Goal: Use online tool/utility: Utilize a website feature to perform a specific function

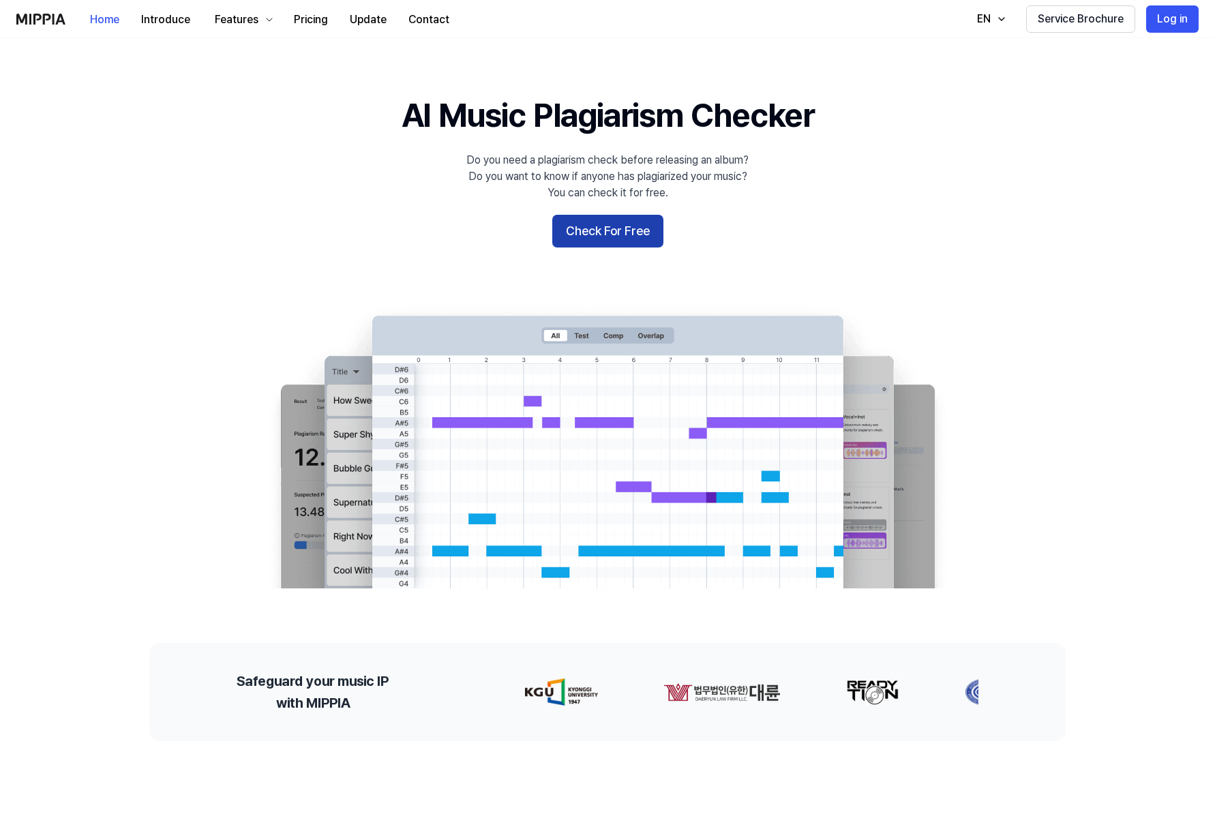
click at [625, 247] on button "Check For Free" at bounding box center [607, 231] width 111 height 33
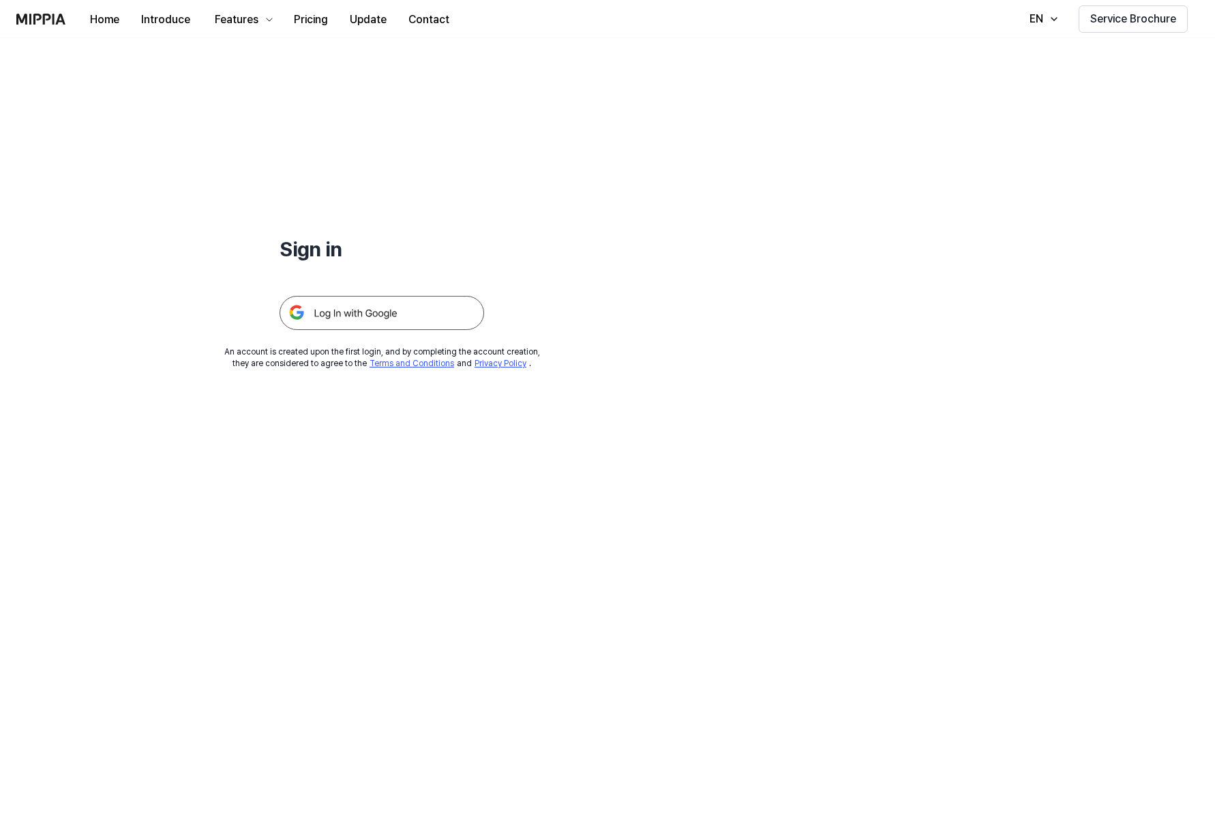
click at [475, 330] on img at bounding box center [382, 313] width 205 height 34
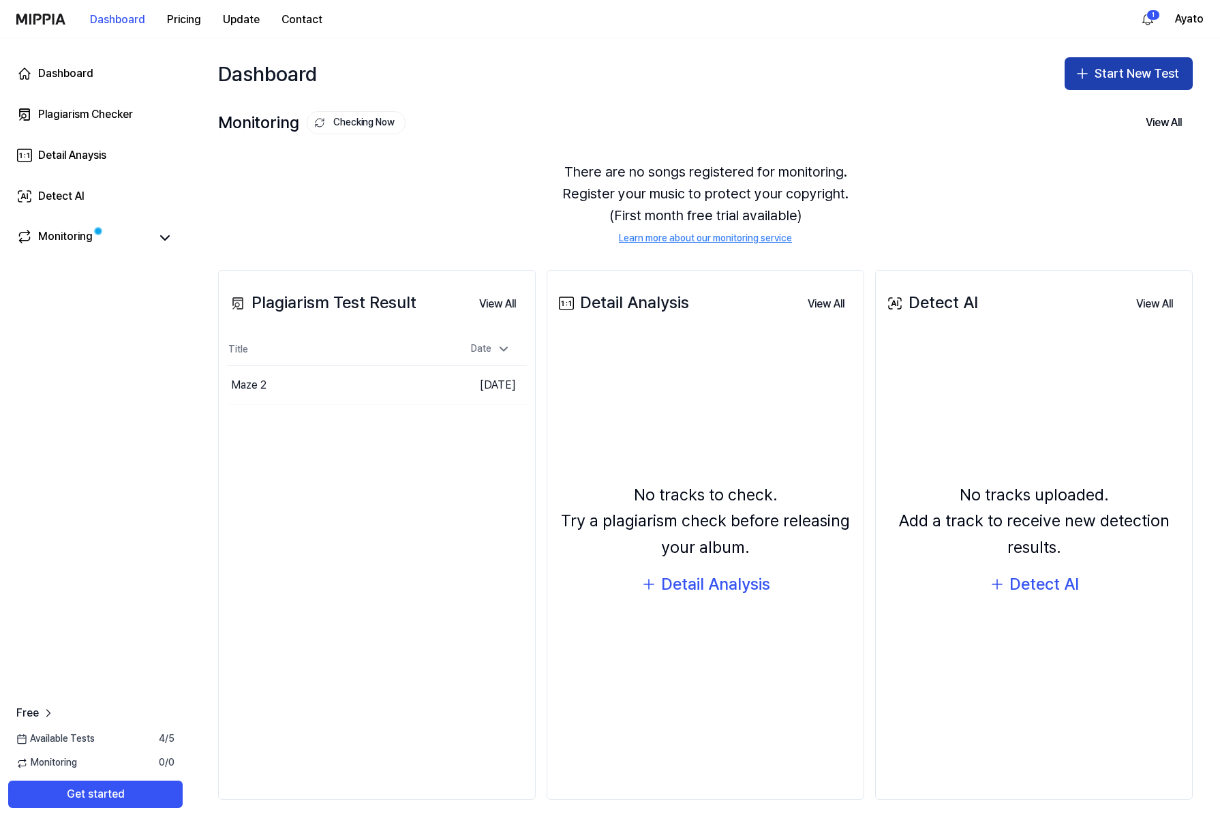
drag, startPoint x: 1130, startPoint y: 83, endPoint x: 1112, endPoint y: 104, distance: 27.5
click at [1130, 83] on button "Start New Test" at bounding box center [1129, 73] width 128 height 33
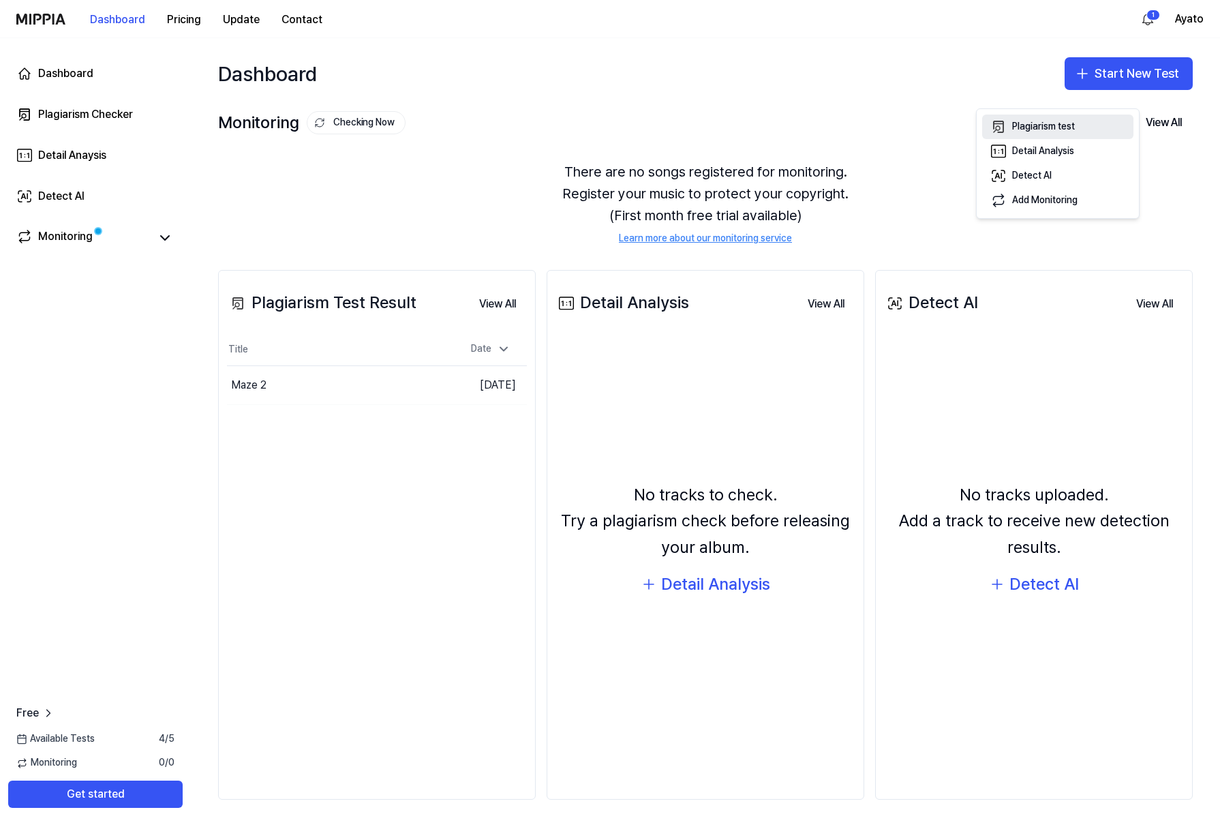
click at [1072, 132] on div "Plagiarism test" at bounding box center [1043, 127] width 63 height 14
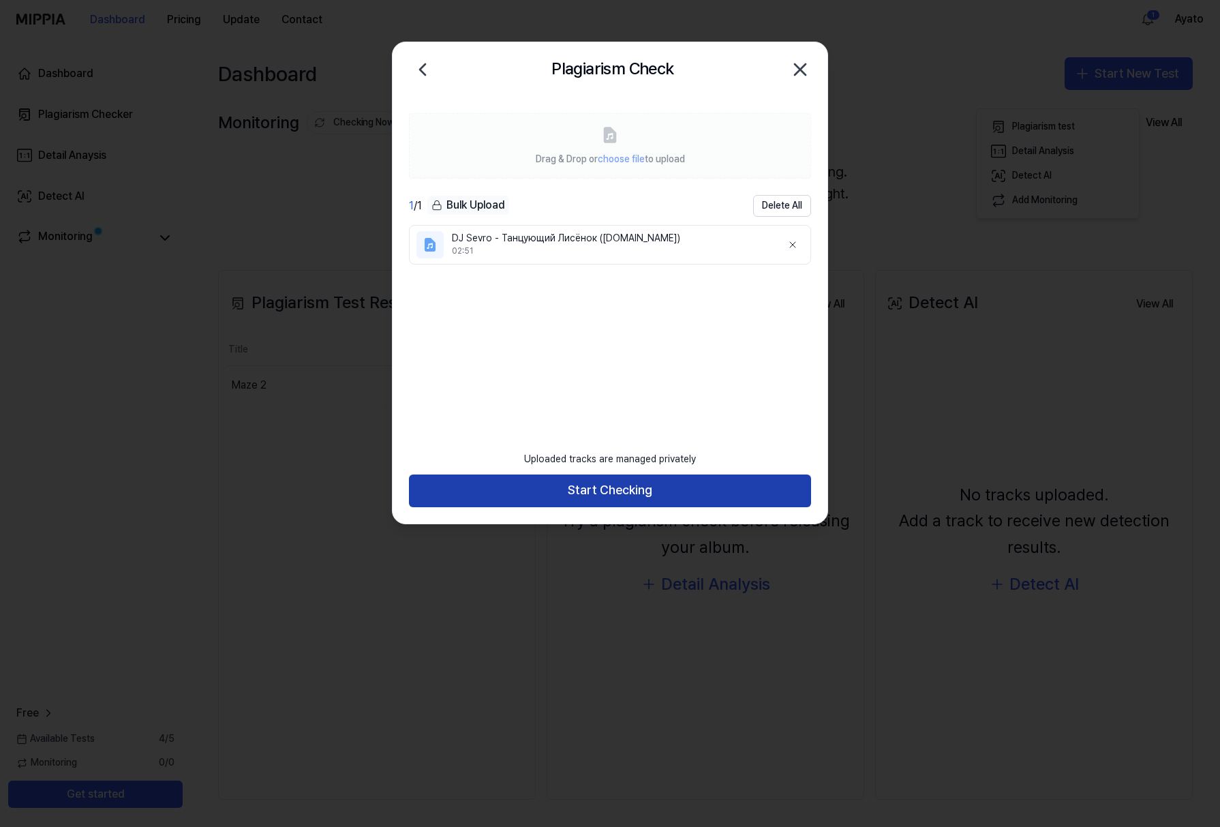
click at [605, 484] on button "Start Checking" at bounding box center [610, 491] width 402 height 33
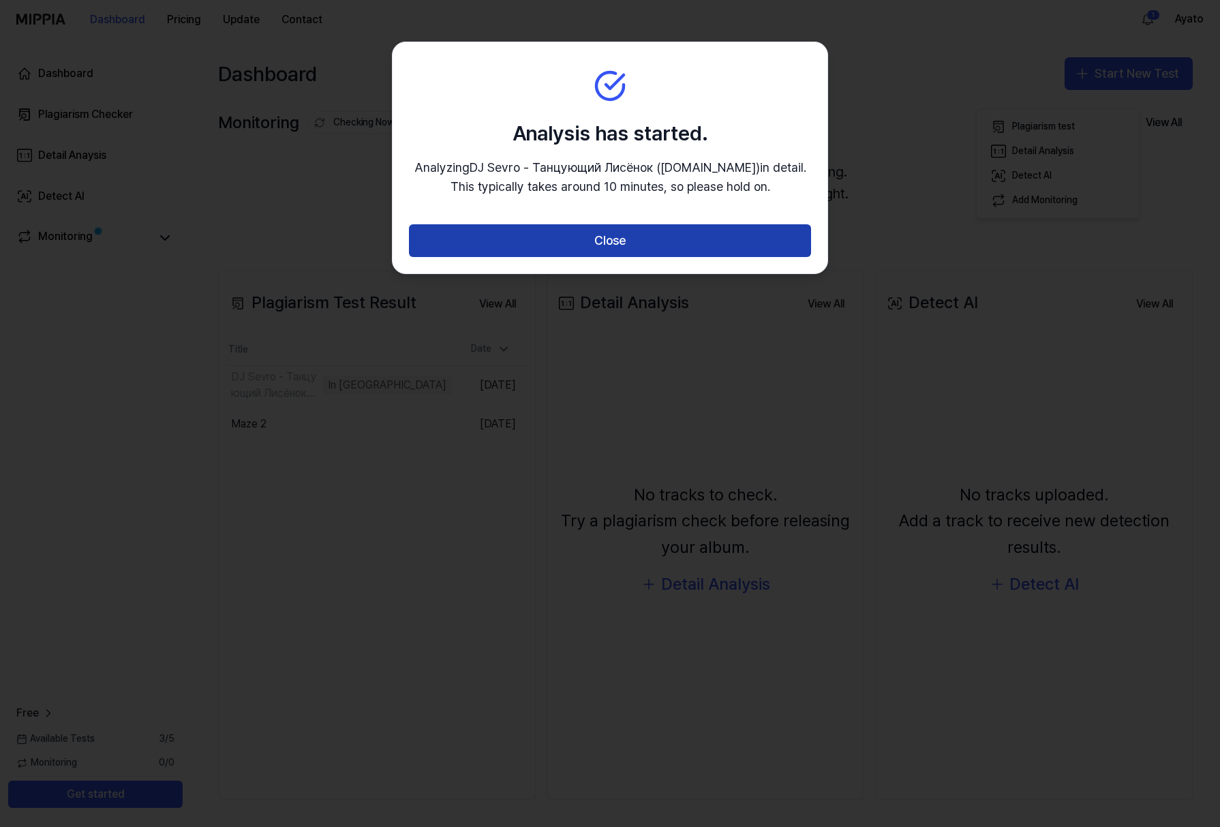
click at [588, 257] on button "Close" at bounding box center [610, 240] width 402 height 33
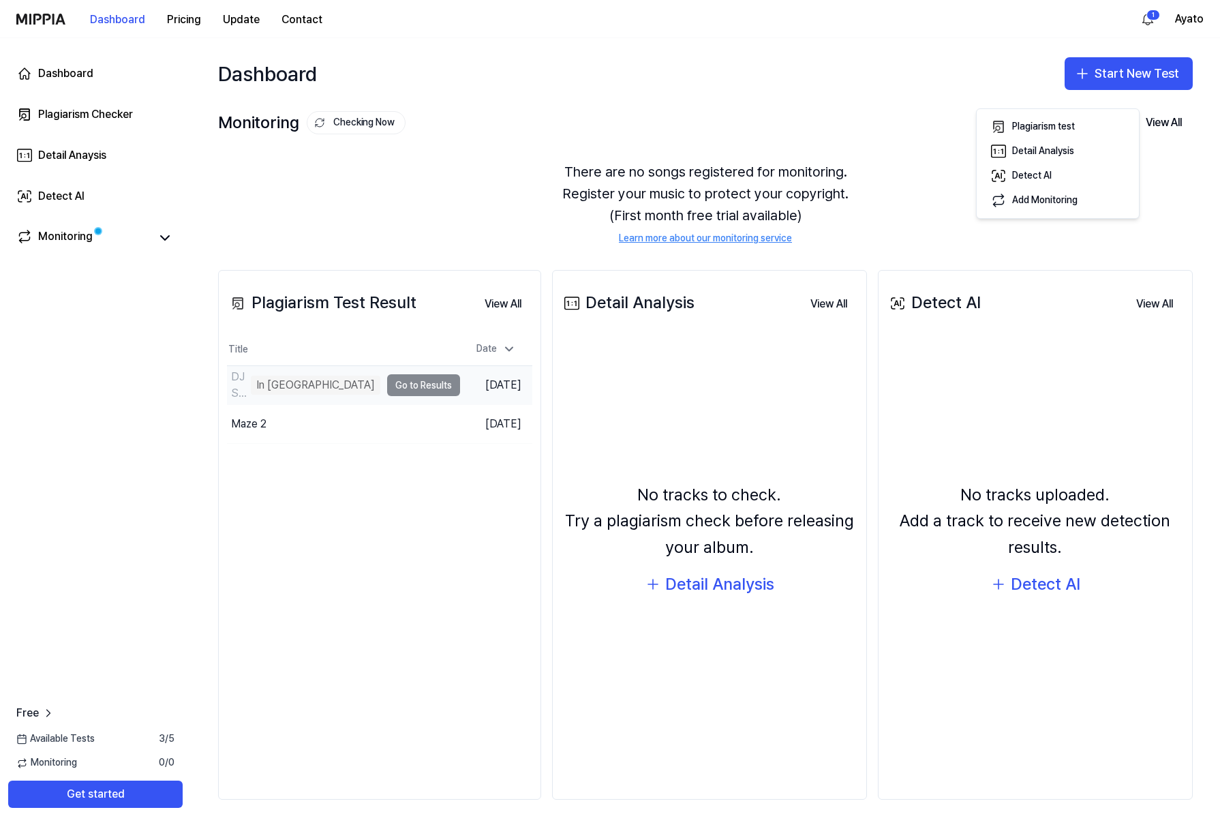
click at [419, 404] on td "DJ Sevro - Танцующий Лисёнок (promodj.com) In Queue Go to Results" at bounding box center [343, 385] width 233 height 38
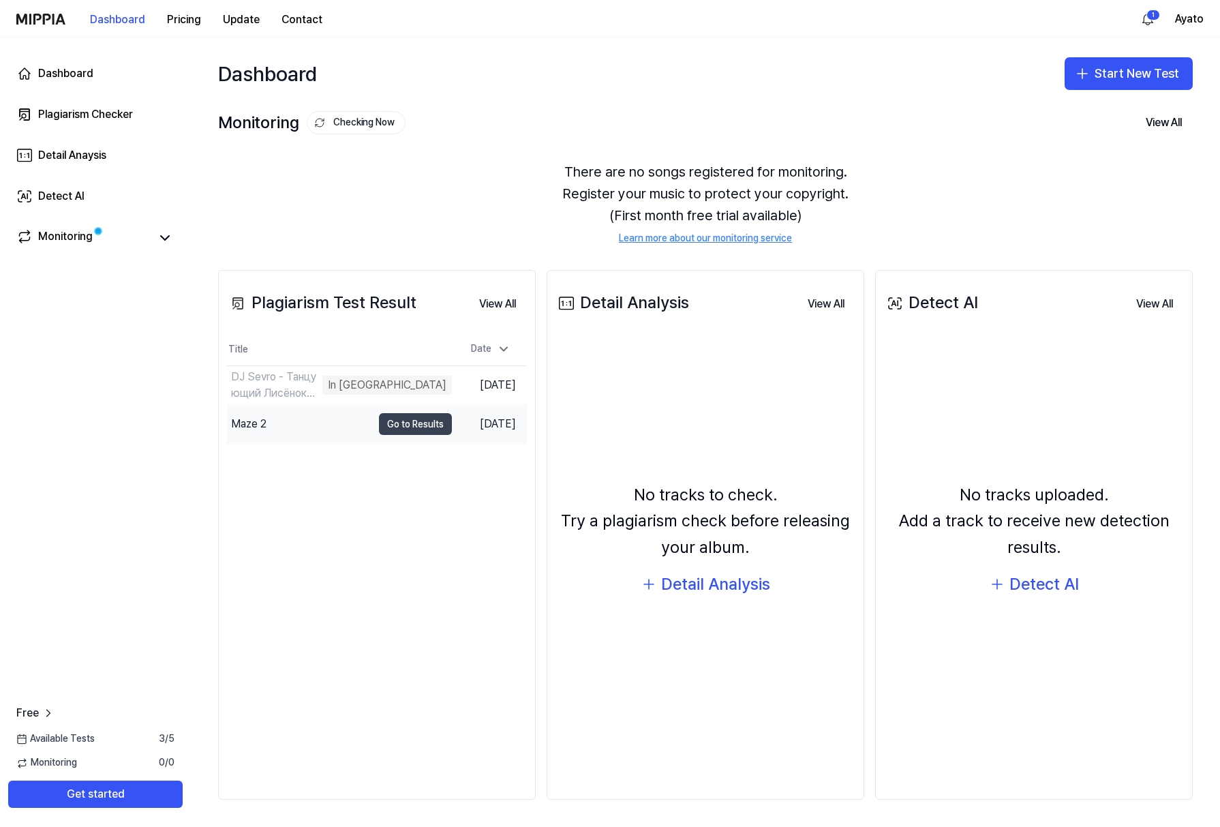
click at [404, 435] on button "Go to Results" at bounding box center [415, 424] width 73 height 22
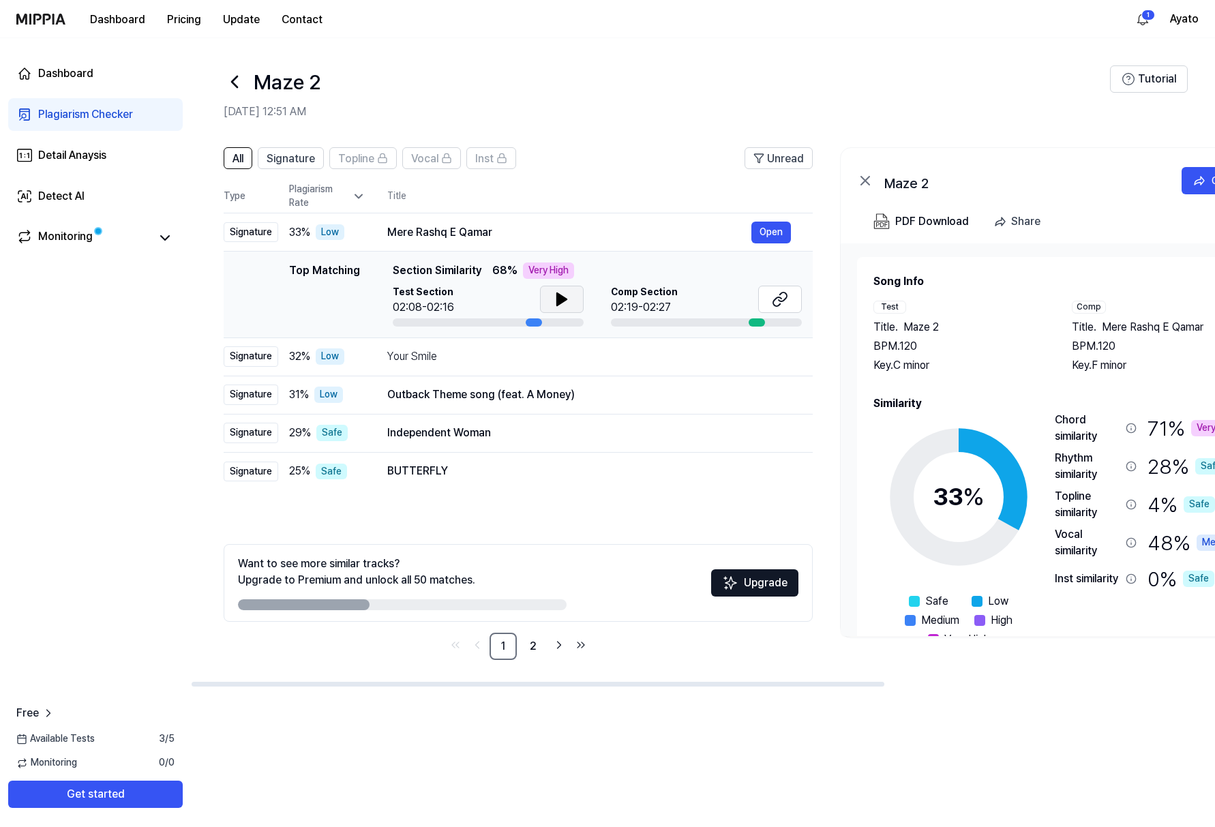
click at [570, 307] on icon at bounding box center [562, 299] width 16 height 16
click at [584, 313] on button at bounding box center [562, 299] width 44 height 27
click at [765, 327] on div at bounding box center [757, 322] width 16 height 8
click at [570, 307] on icon at bounding box center [562, 299] width 16 height 16
click at [788, 307] on icon at bounding box center [780, 299] width 16 height 16
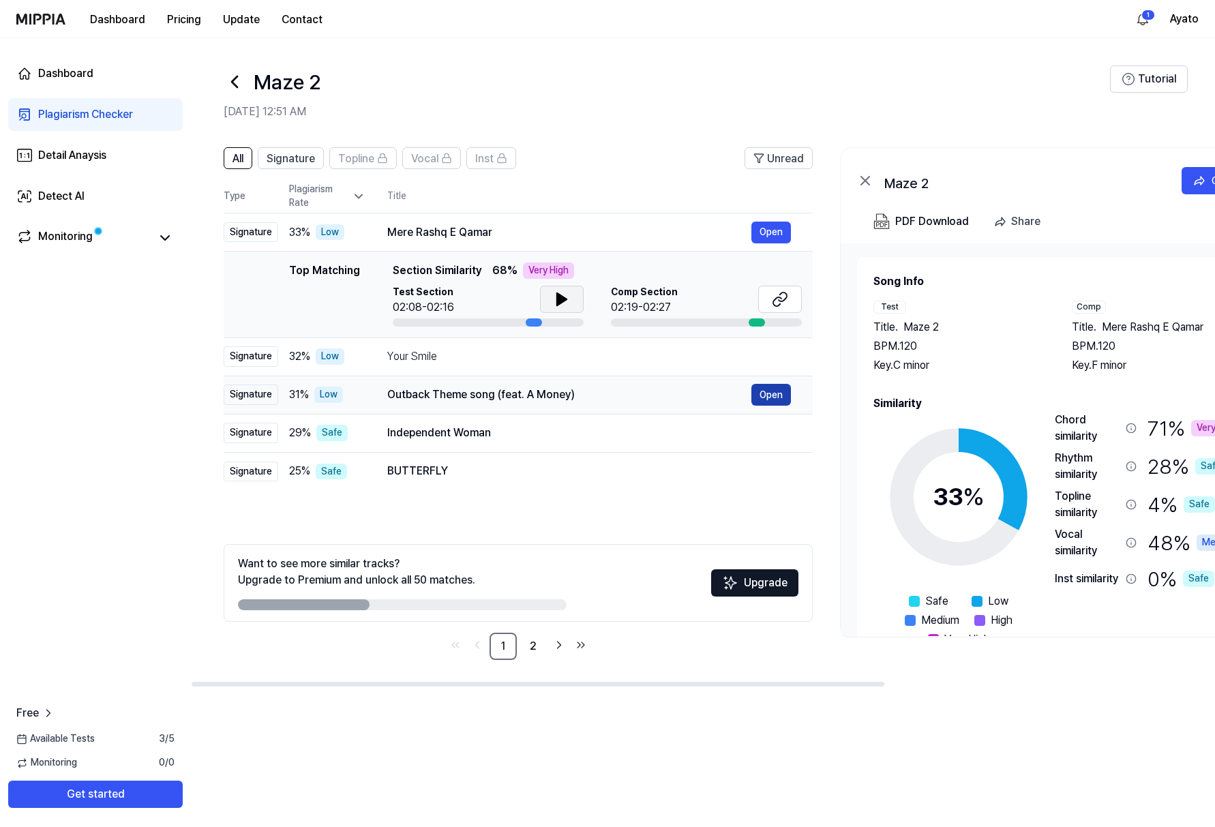
click at [791, 406] on button "Open" at bounding box center [771, 395] width 40 height 22
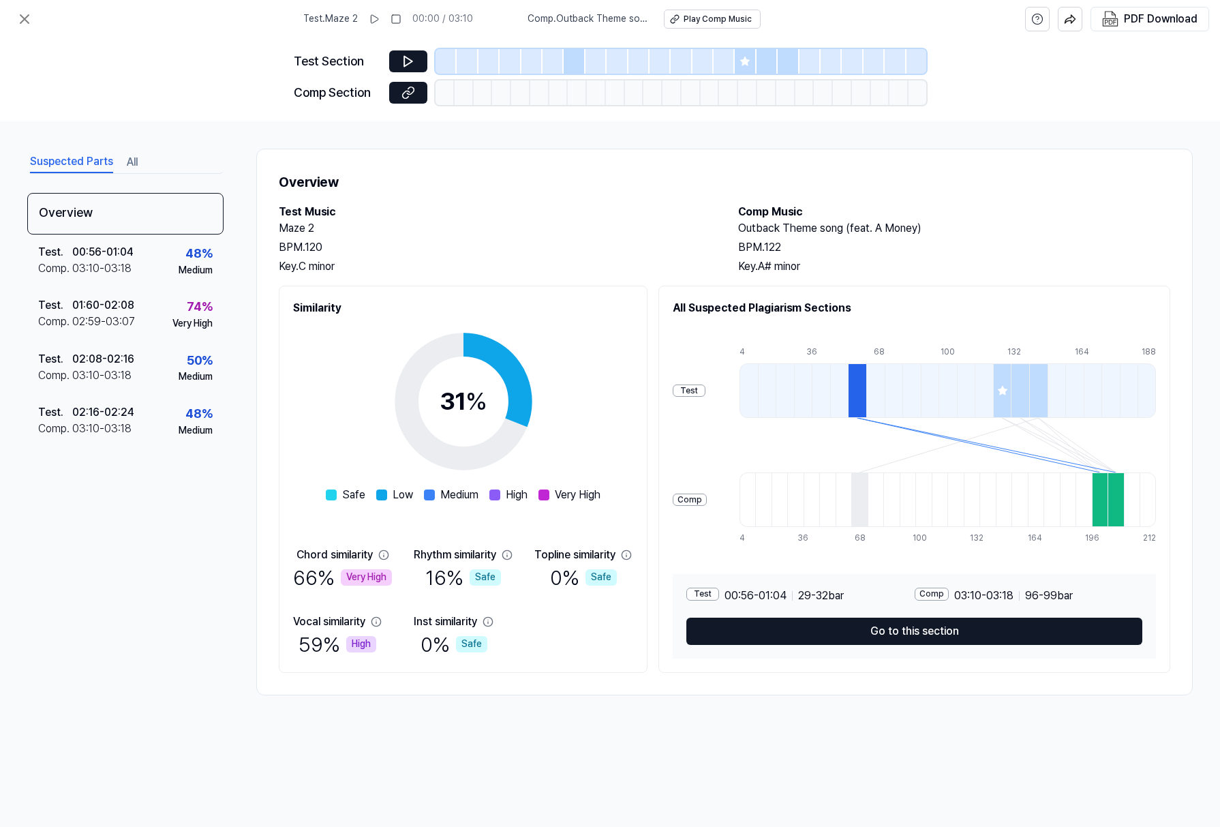
scroll to position [59, 0]
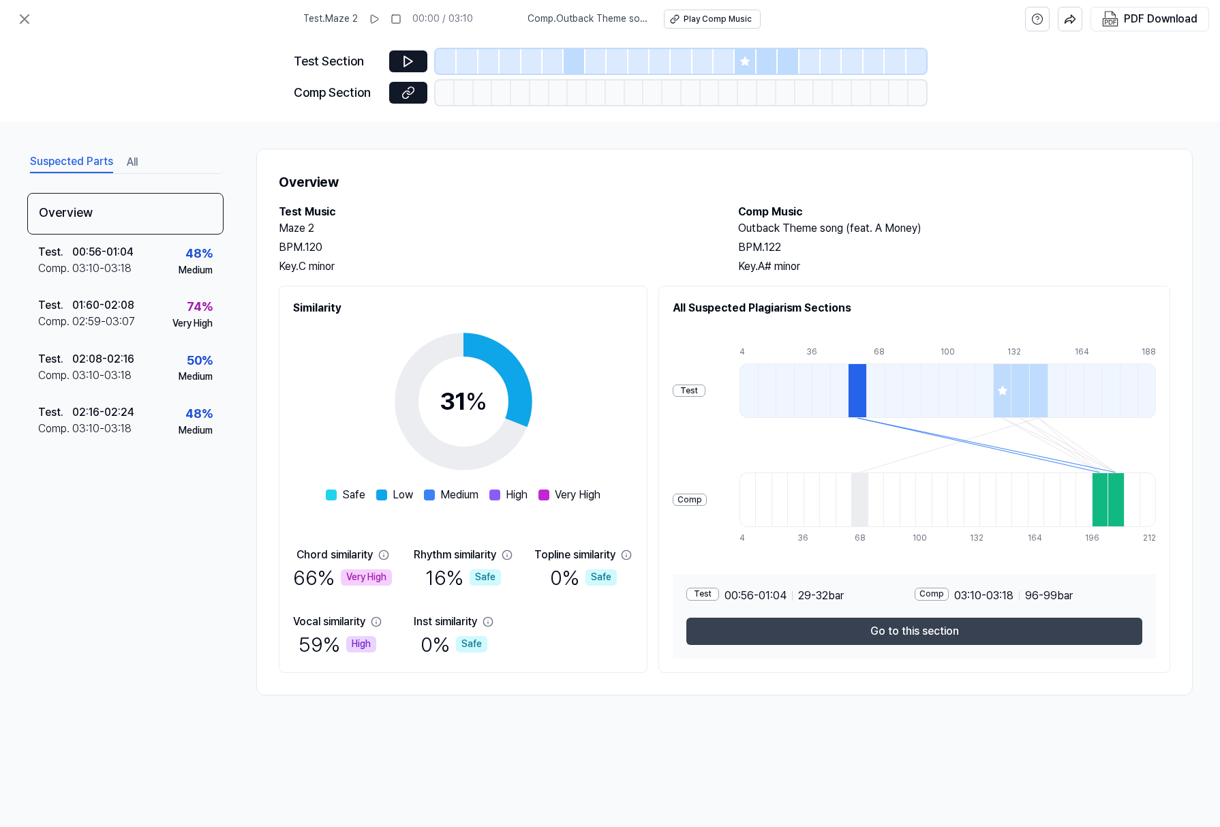
click at [904, 645] on button "Go to this section" at bounding box center [915, 631] width 456 height 27
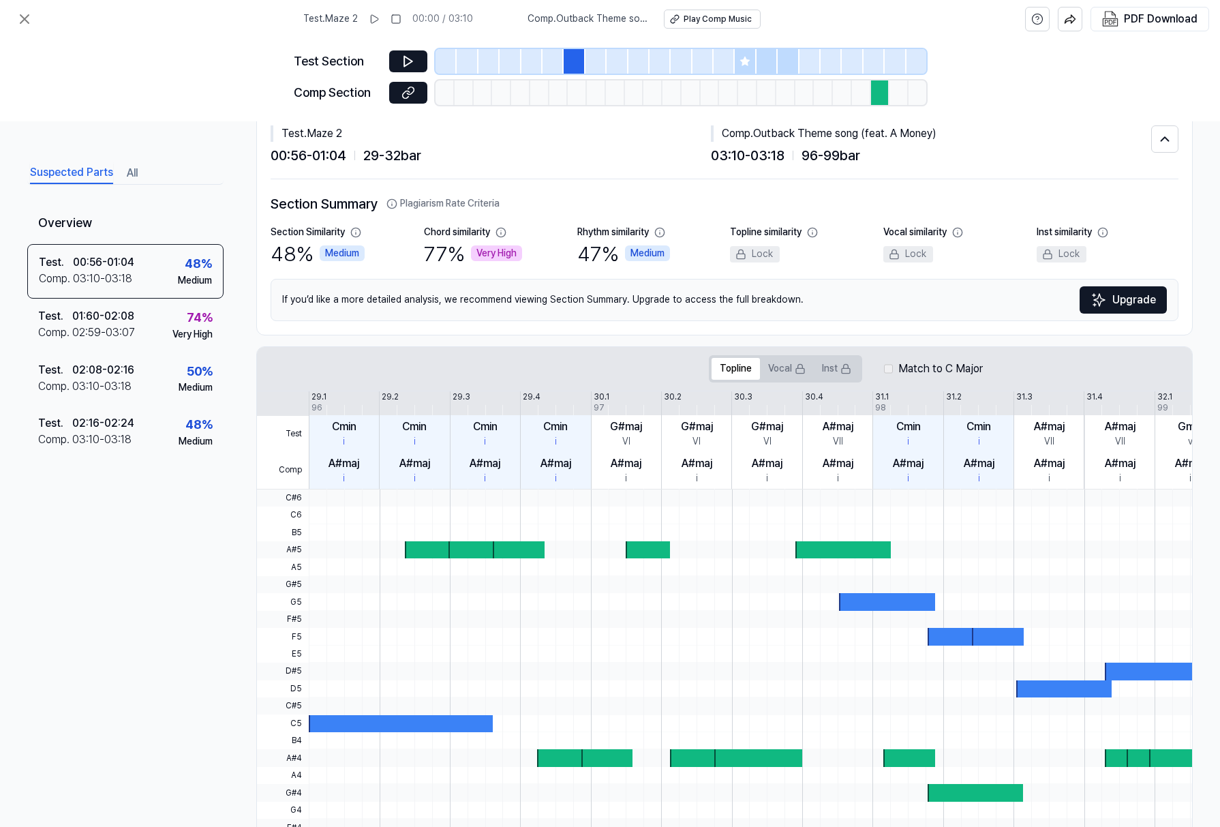
scroll to position [0, 0]
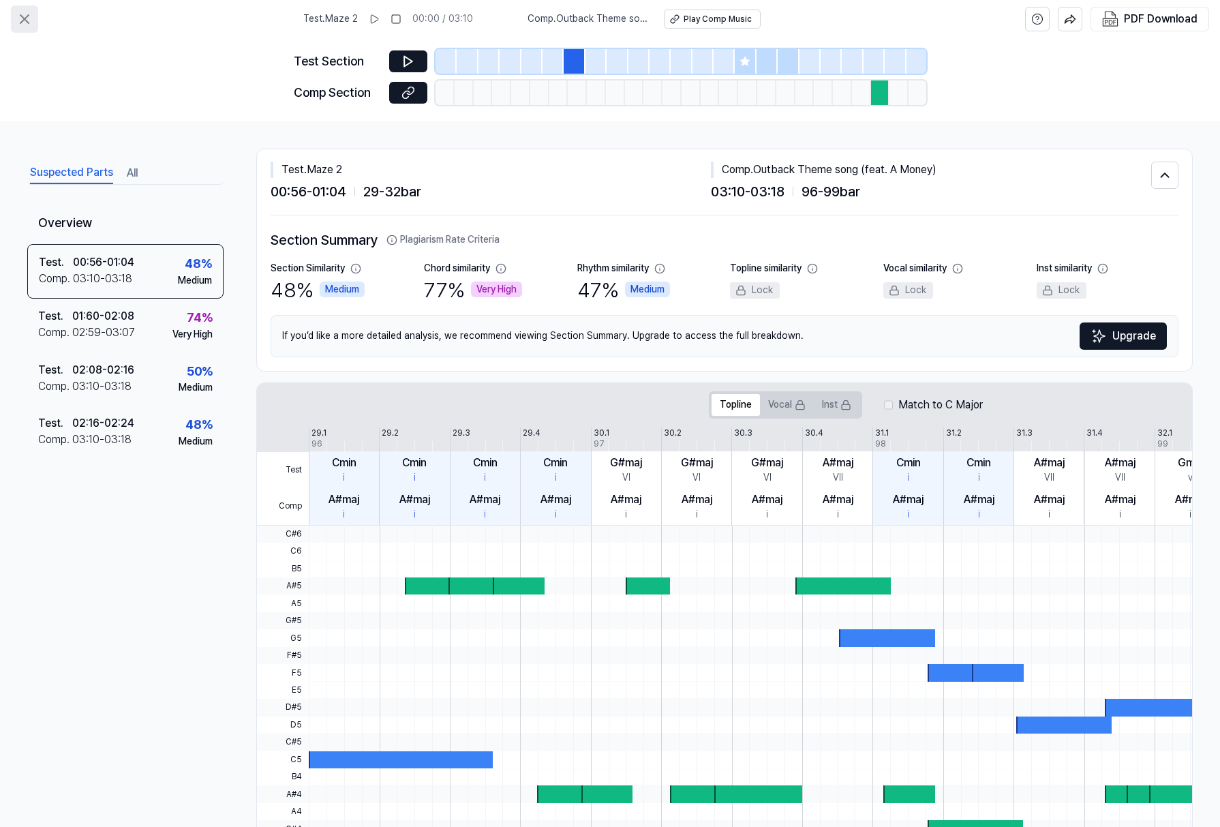
click at [16, 18] on button at bounding box center [24, 18] width 27 height 27
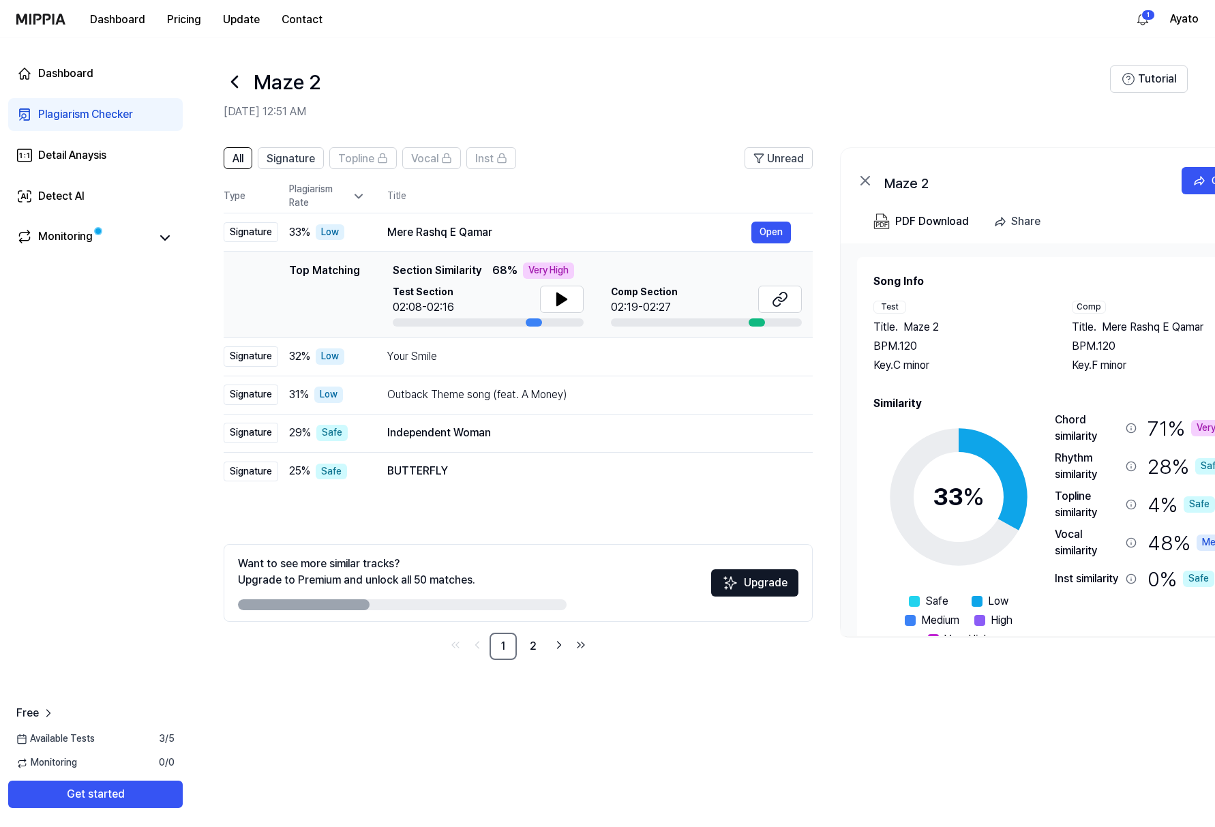
click at [245, 93] on icon at bounding box center [235, 82] width 22 height 22
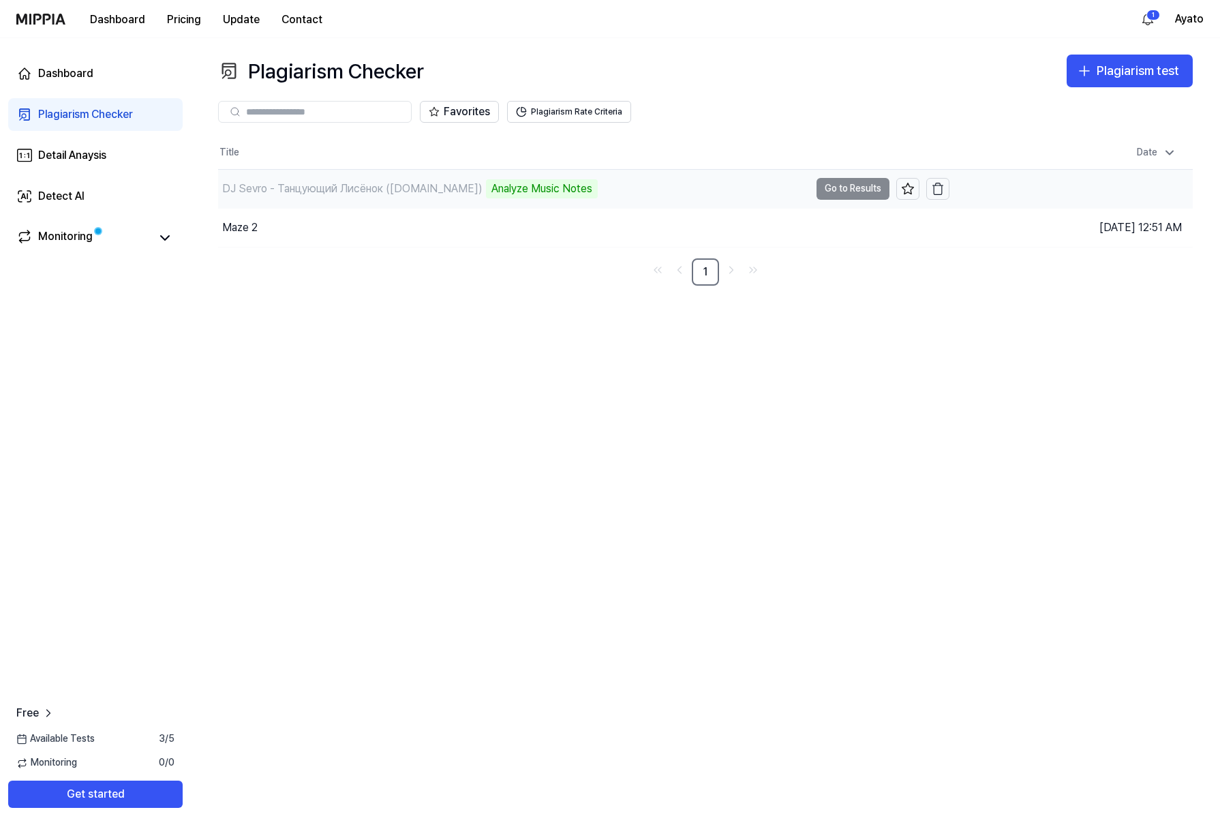
click at [841, 208] on td "DJ Sevro - Танцующий Лисёнок (promodj.com) Analyze Music Notes Go to Results" at bounding box center [584, 189] width 732 height 38
click at [478, 197] on div "DJ Sevro - Танцующий Лисёнок (promodj.com)" at bounding box center [352, 189] width 260 height 16
click at [1143, 18] on html "Dashboard Pricing Update Contact 1 Ayato Dashboard Plagiarism Checker Detail An…" at bounding box center [610, 413] width 1220 height 827
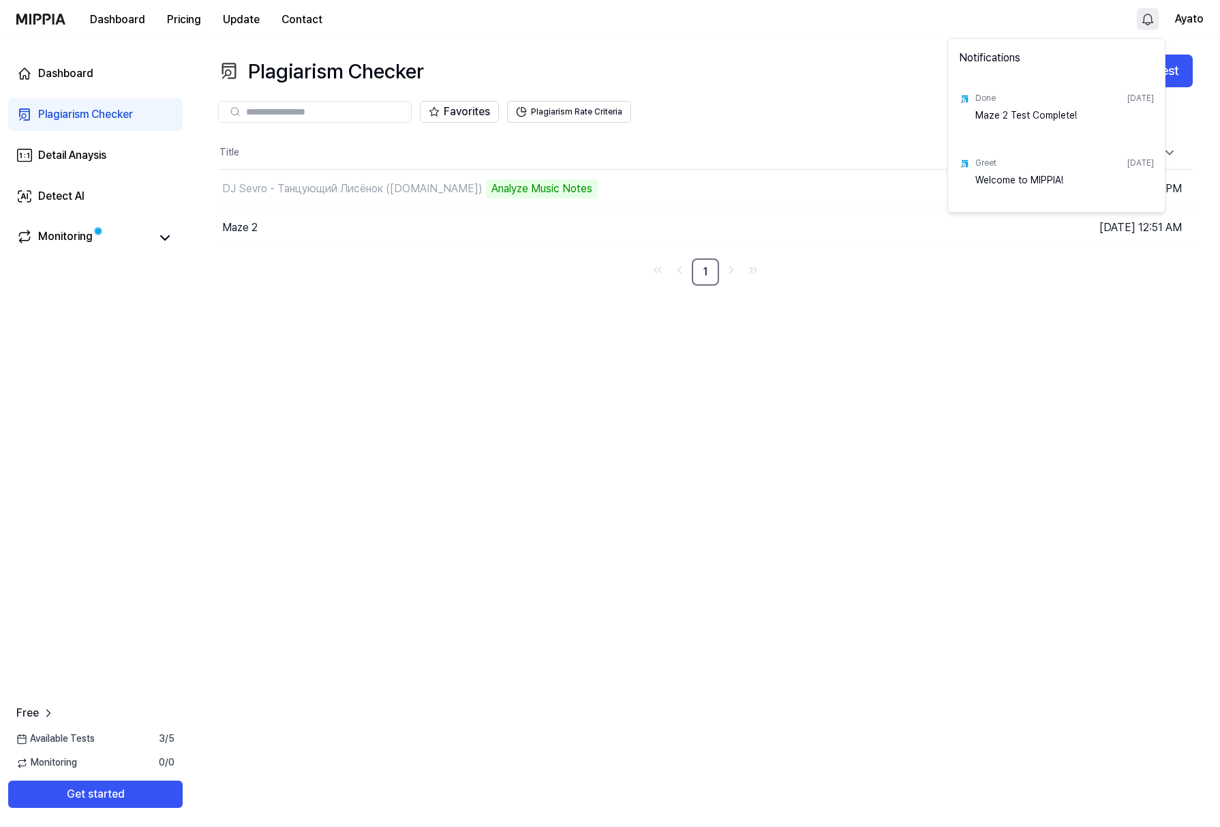
click at [1131, 18] on html "Dashboard Pricing Update Contact Ayato Dashboard Plagiarism Checker Detail Anay…" at bounding box center [610, 413] width 1220 height 827
